Goal: Find contact information: Find contact information

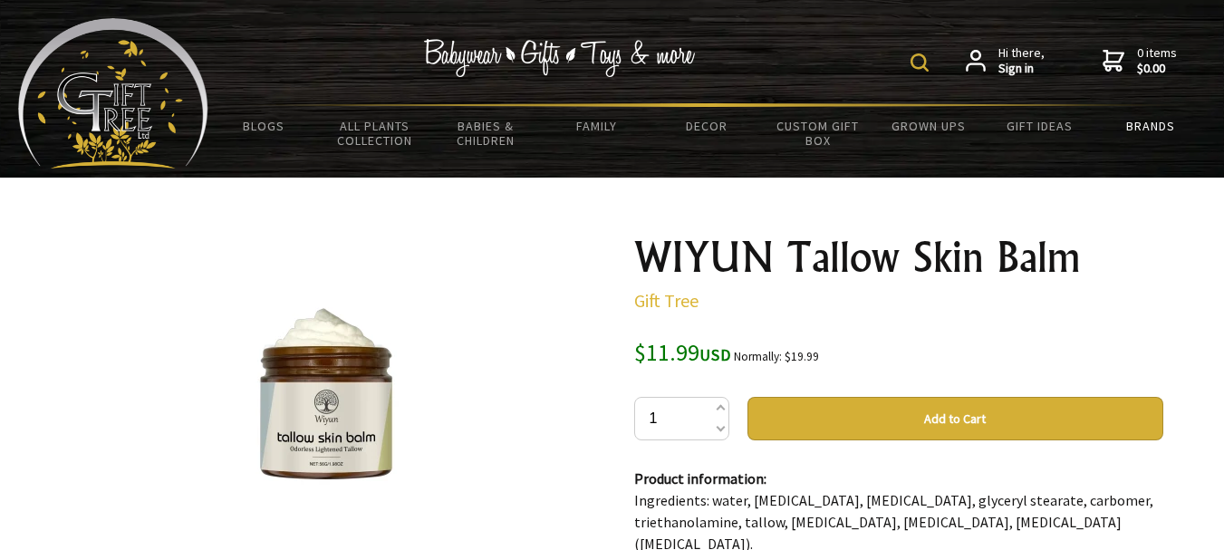
click at [1158, 125] on link "Brands" at bounding box center [1150, 126] width 111 height 38
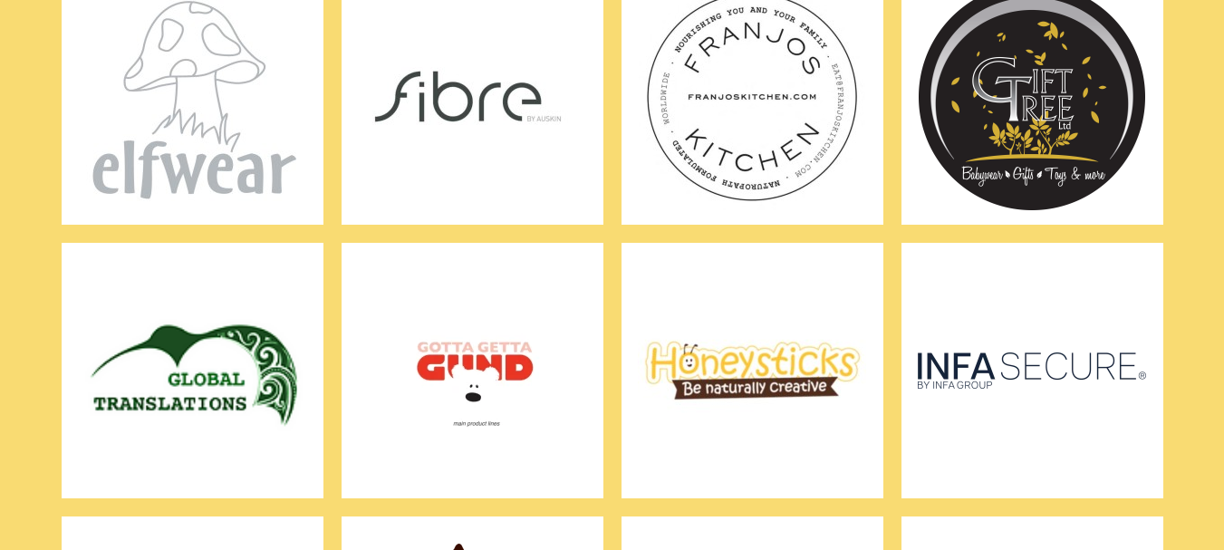
scroll to position [2446, 0]
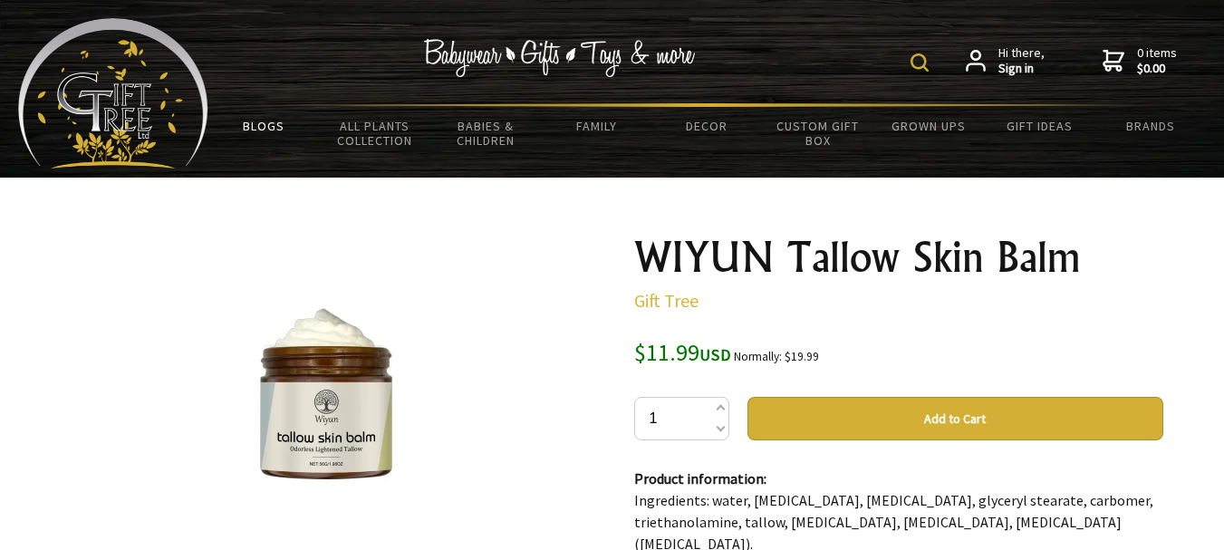
click at [245, 124] on link "BLOGS" at bounding box center [263, 126] width 111 height 38
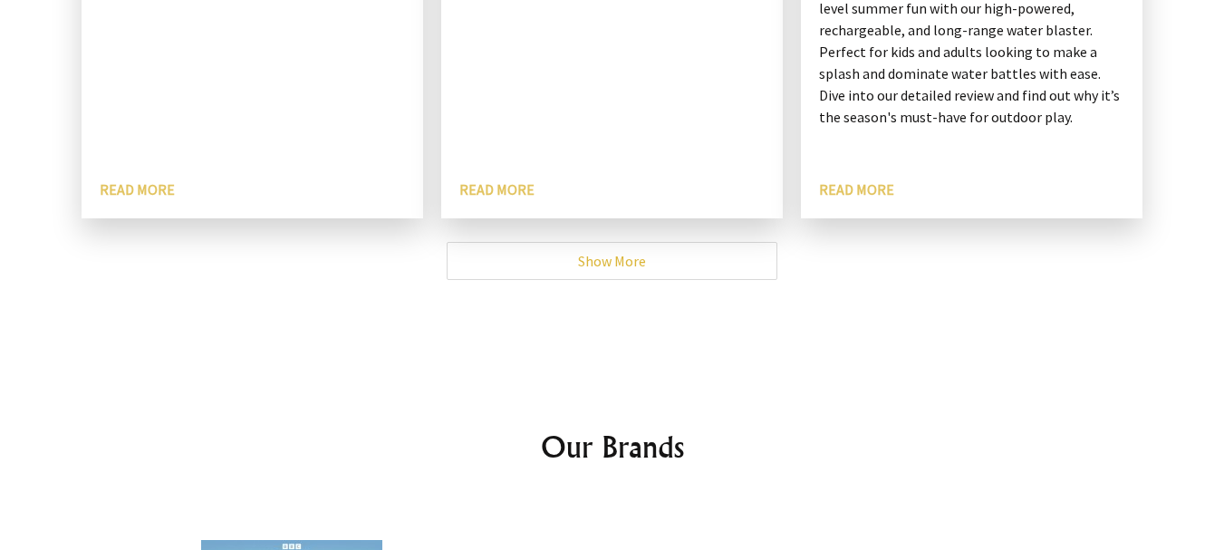
scroll to position [1268, 0]
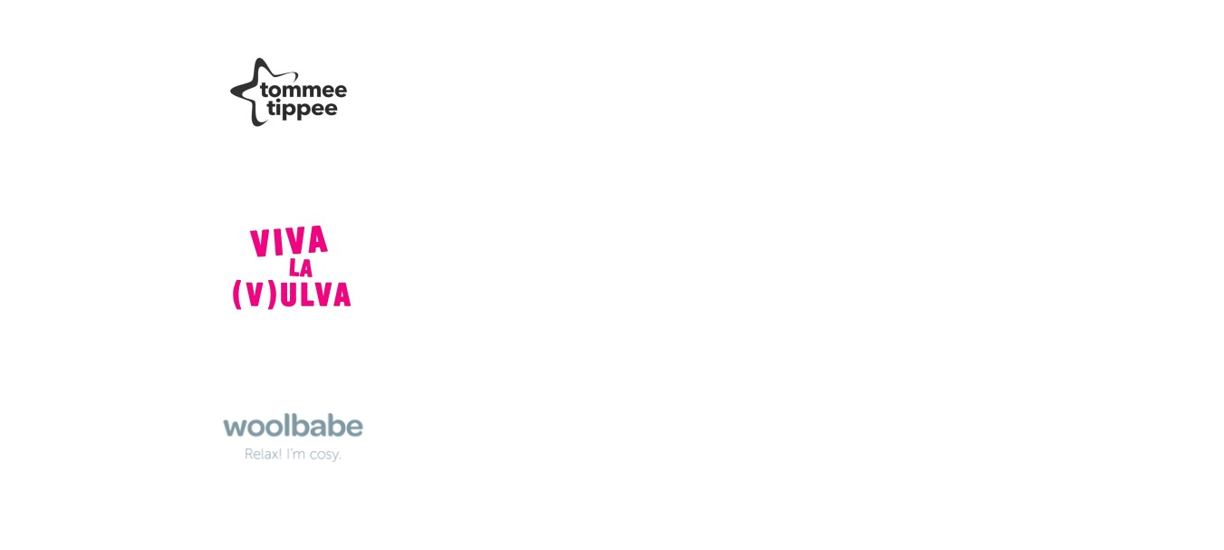
scroll to position [12363, 0]
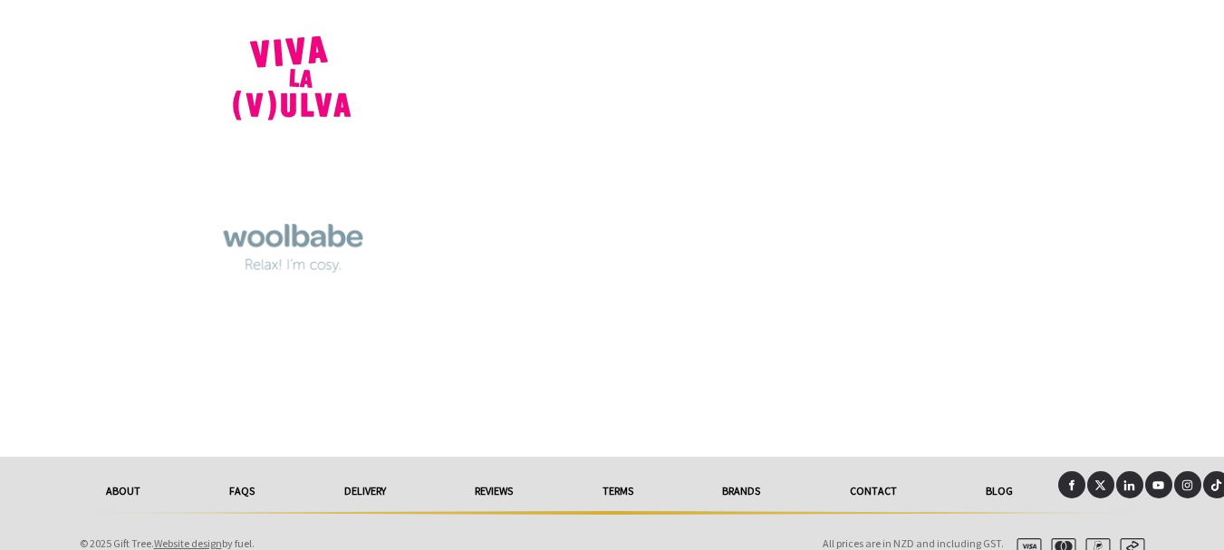
click at [879, 471] on link "Contact" at bounding box center [873, 491] width 137 height 40
